Goal: Check status: Check status

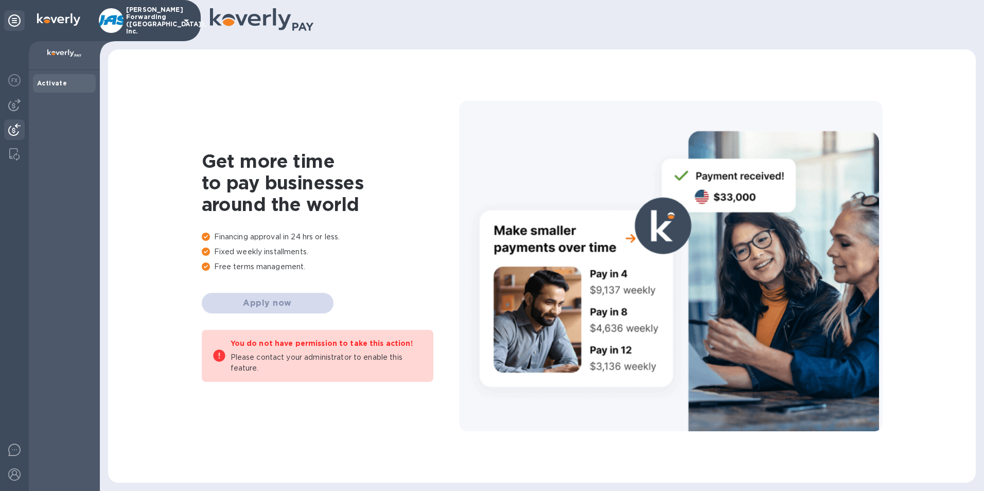
click at [14, 128] on img at bounding box center [14, 130] width 12 height 12
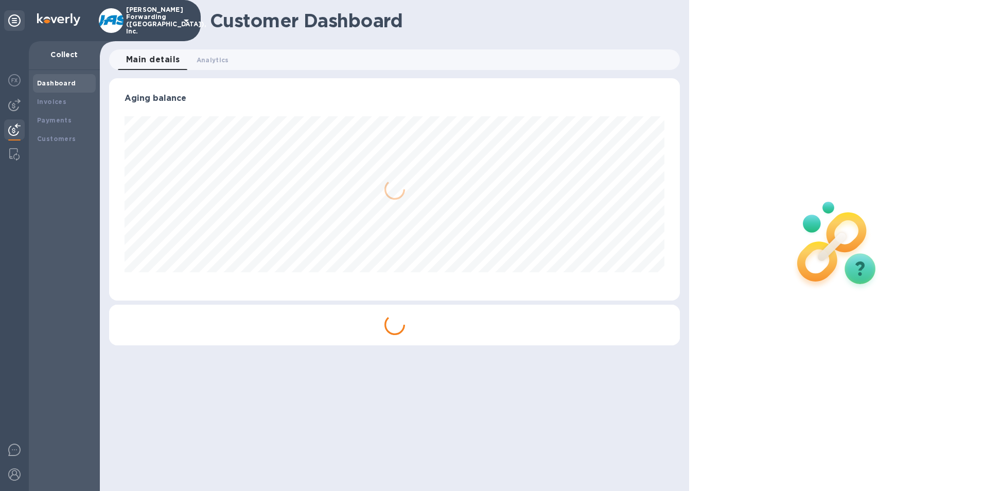
scroll to position [222, 571]
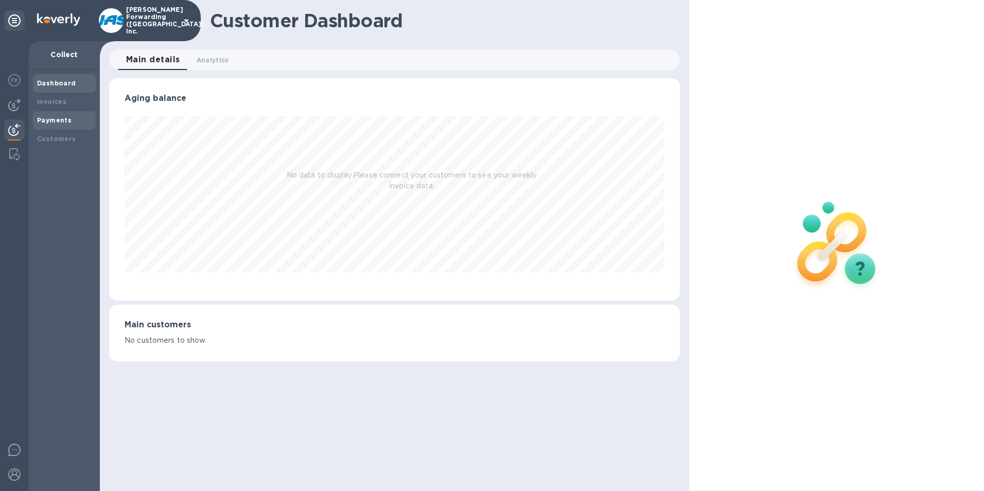
click at [58, 121] on b "Payments" at bounding box center [54, 120] width 34 height 8
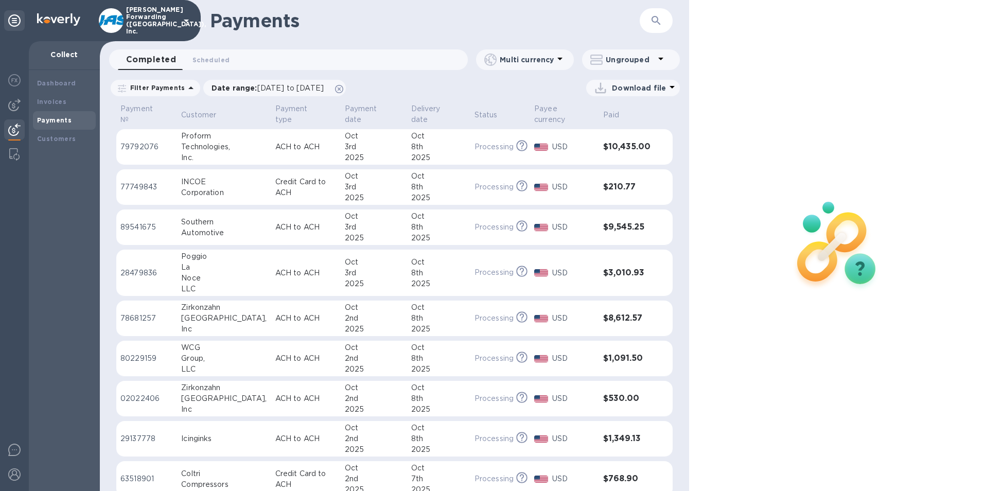
click at [656, 17] on icon "button" at bounding box center [656, 20] width 9 height 9
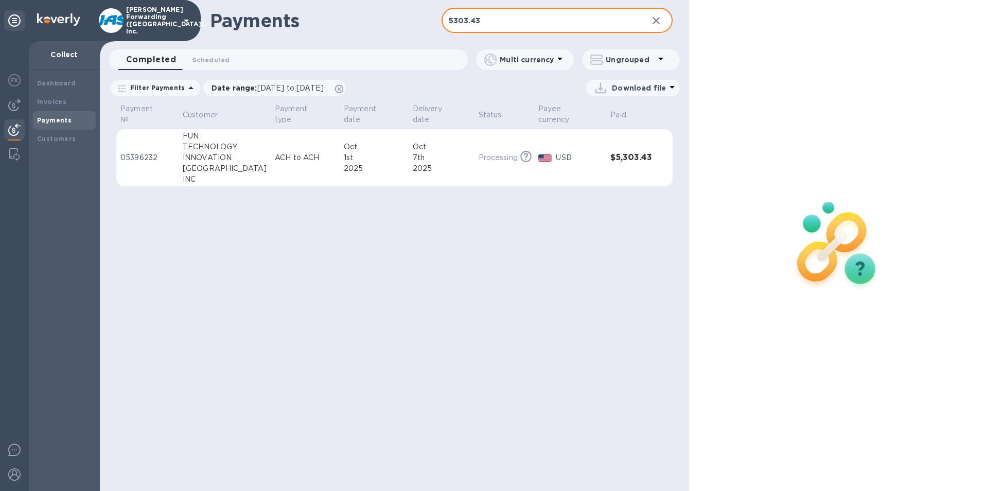
type input "5303.43"
